Goal: Task Accomplishment & Management: Manage account settings

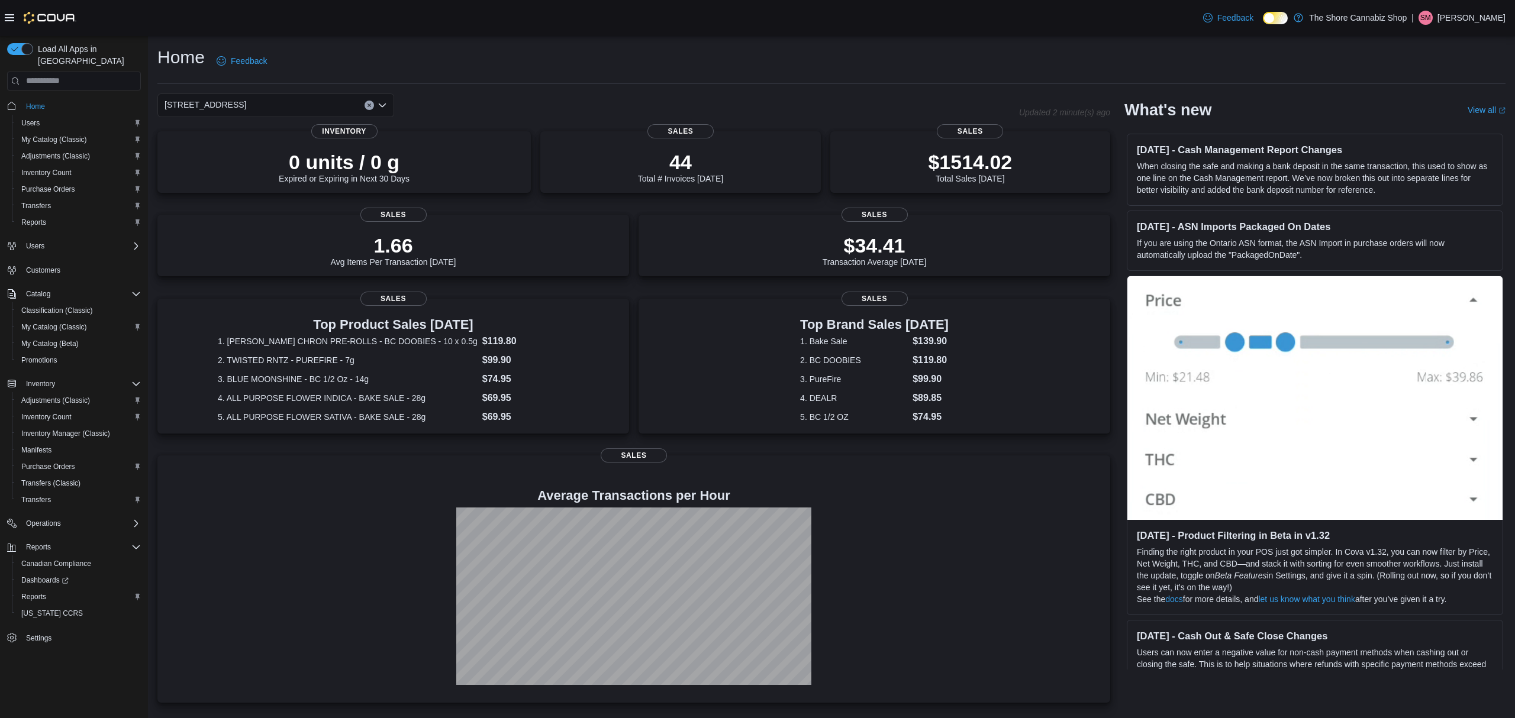
click at [1484, 17] on p "Sam Morrison" at bounding box center [1471, 18] width 68 height 14
click at [1442, 121] on span "Sign Out" at bounding box center [1429, 120] width 32 height 12
